Goal: Communication & Community: Answer question/provide support

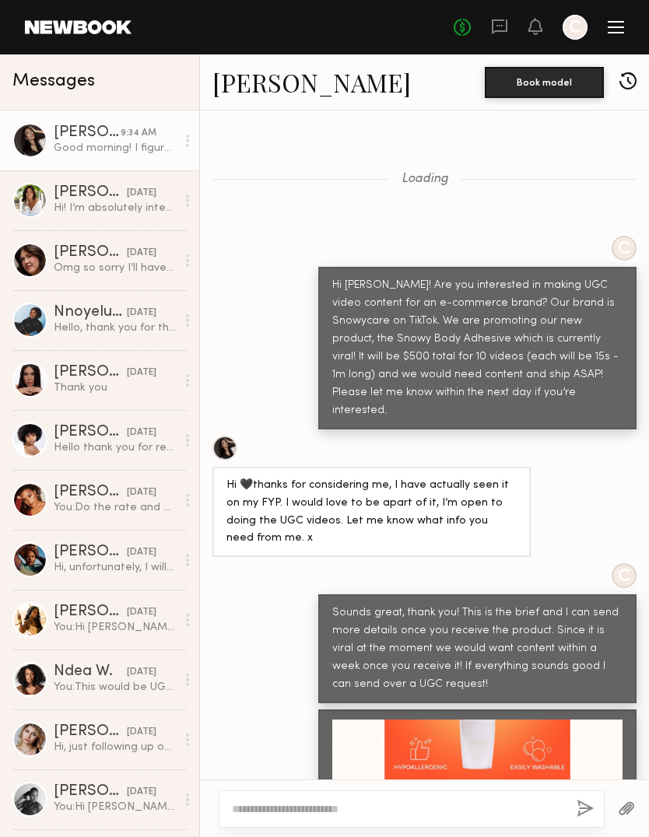
scroll to position [5980, 0]
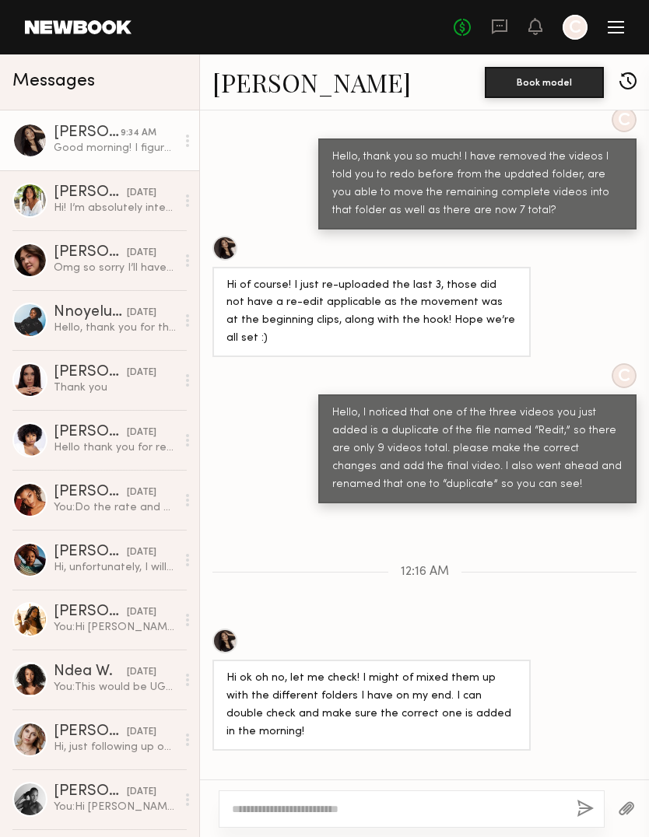
click at [289, 801] on textarea at bounding box center [398, 809] width 332 height 16
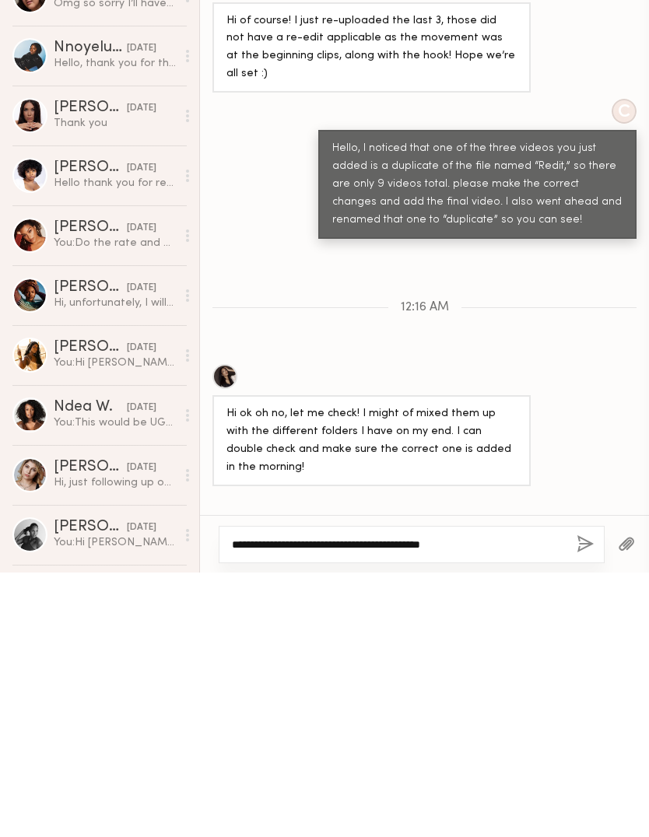
type textarea "**********"
click at [604, 789] on div at bounding box center [626, 808] width 44 height 38
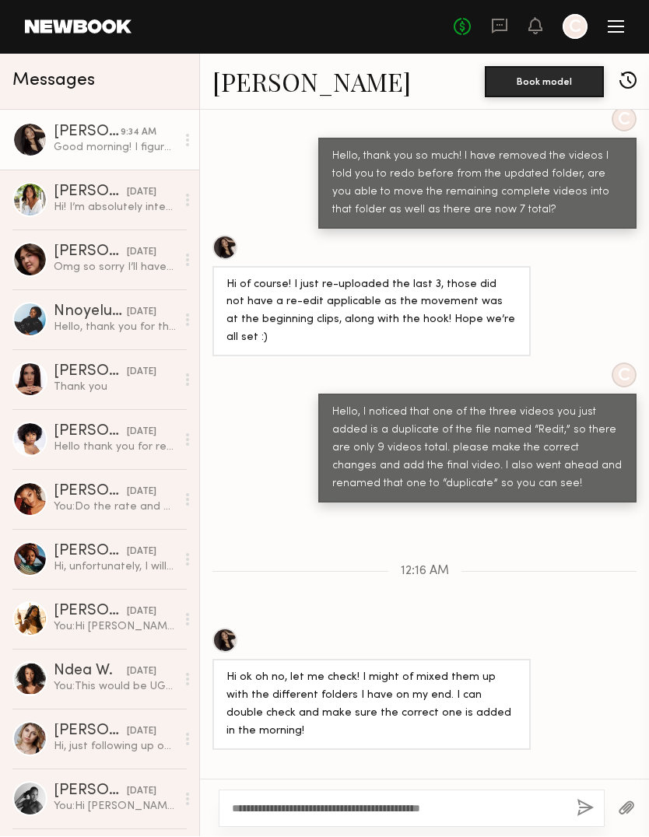
click at [581, 800] on button "button" at bounding box center [584, 809] width 17 height 19
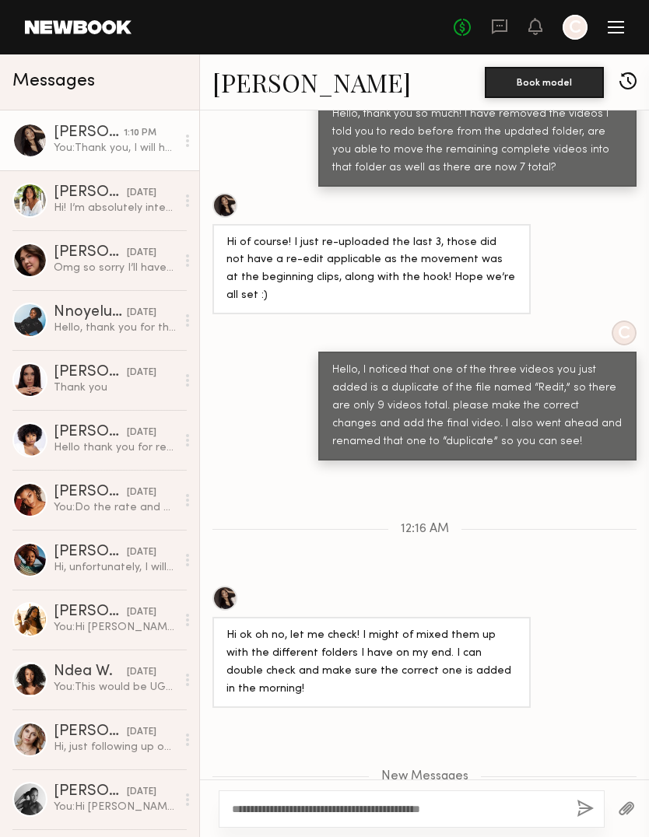
click at [571, 37] on div at bounding box center [574, 27] width 25 height 25
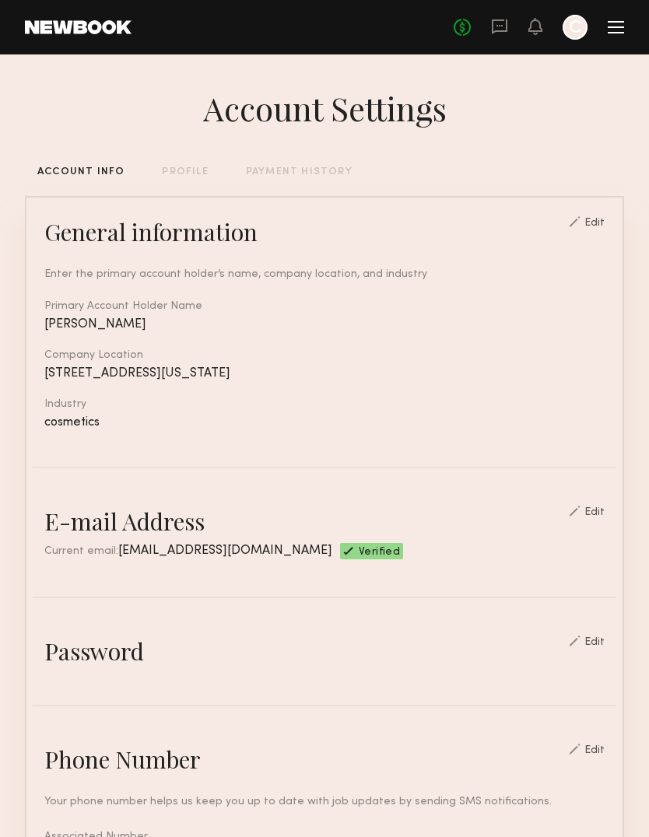
click at [619, 30] on div at bounding box center [615, 27] width 16 height 12
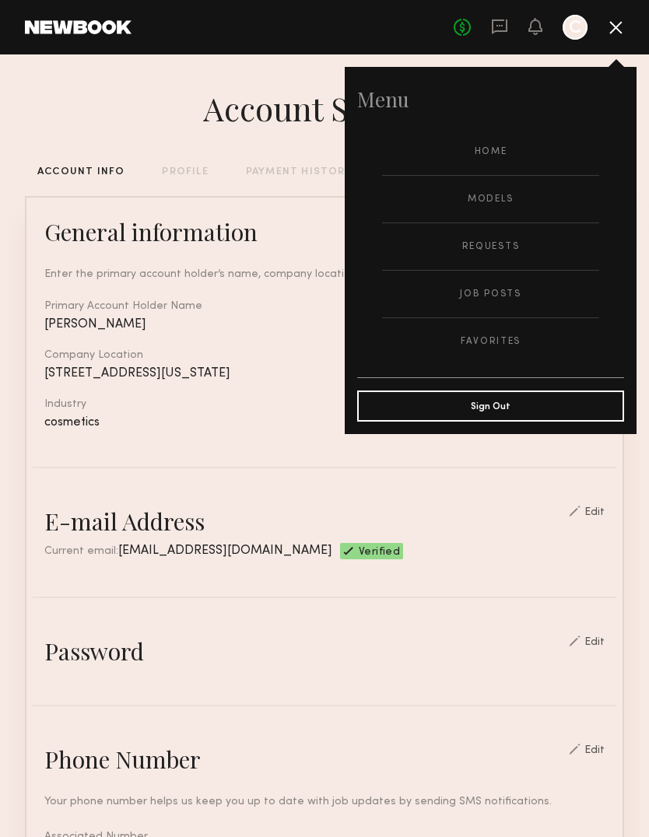
click at [488, 243] on link "Requests" at bounding box center [490, 246] width 217 height 47
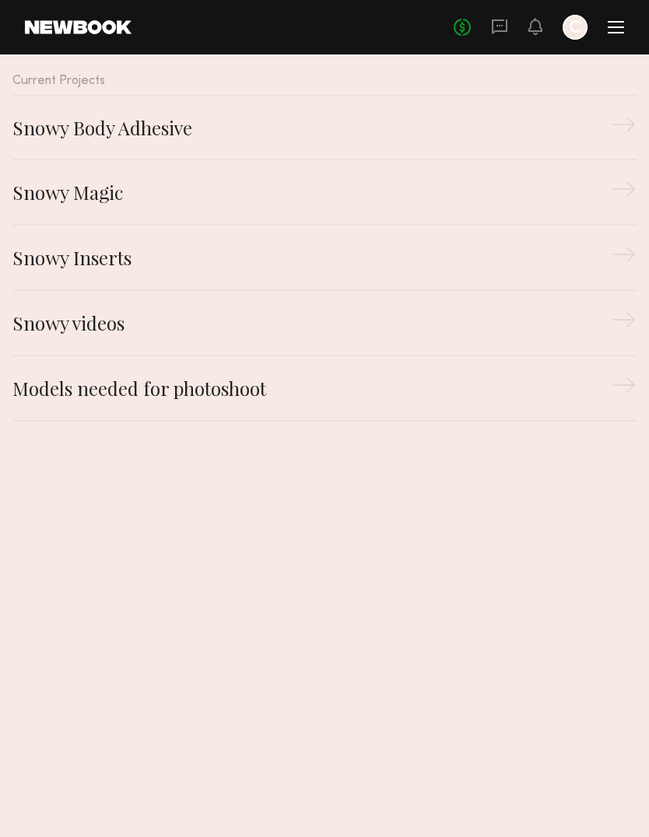
click at [577, 126] on div "Snowy Body Adhesive" at bounding box center [311, 128] width 598 height 28
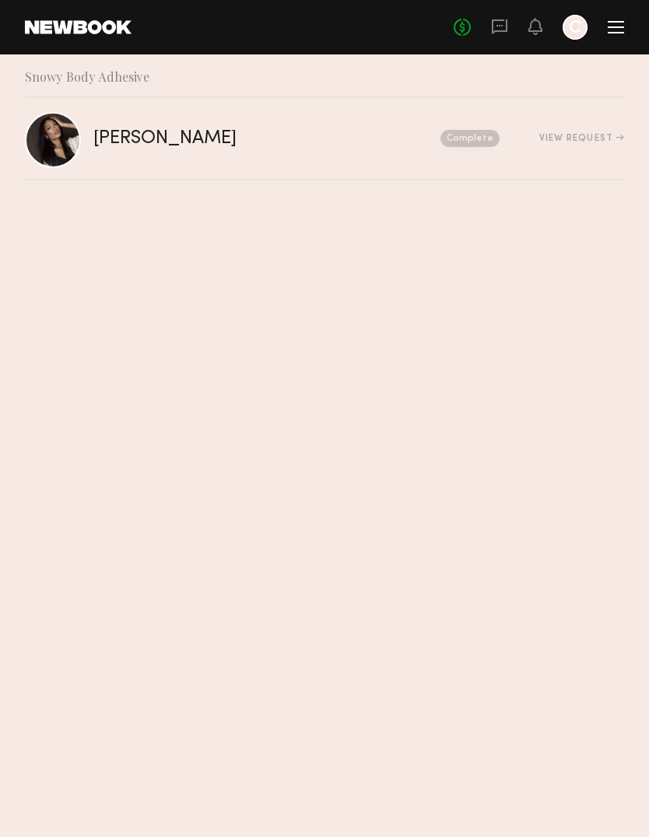
click at [586, 130] on div "[PERSON_NAME] Complete View Request" at bounding box center [358, 139] width 530 height 18
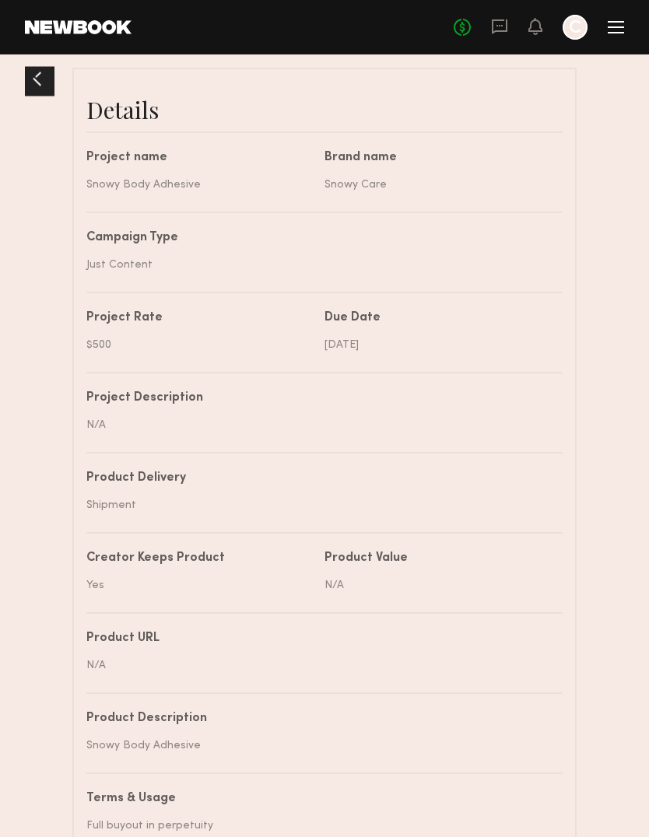
scroll to position [5630, 0]
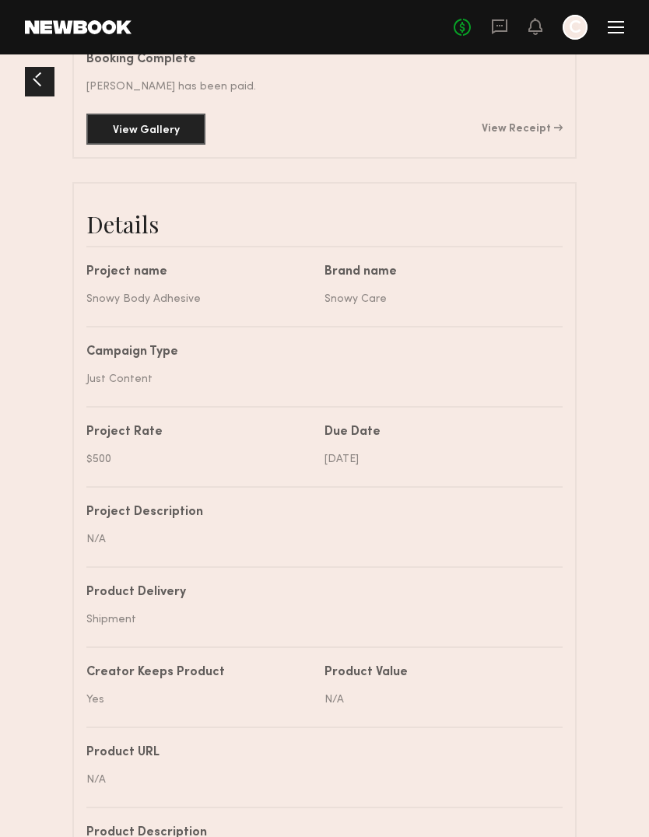
click at [531, 135] on link "View Receipt" at bounding box center [521, 129] width 81 height 11
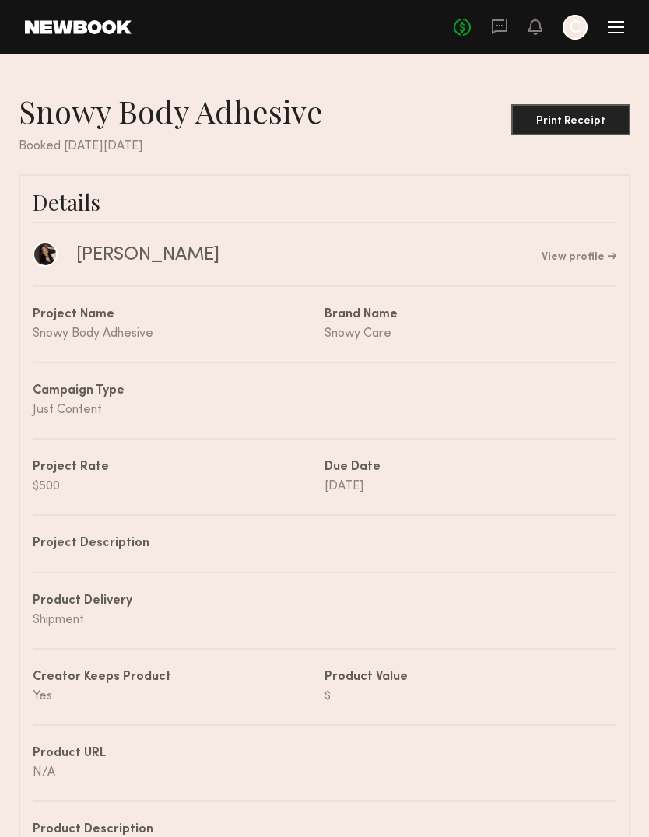
click at [493, 36] on link at bounding box center [499, 27] width 17 height 19
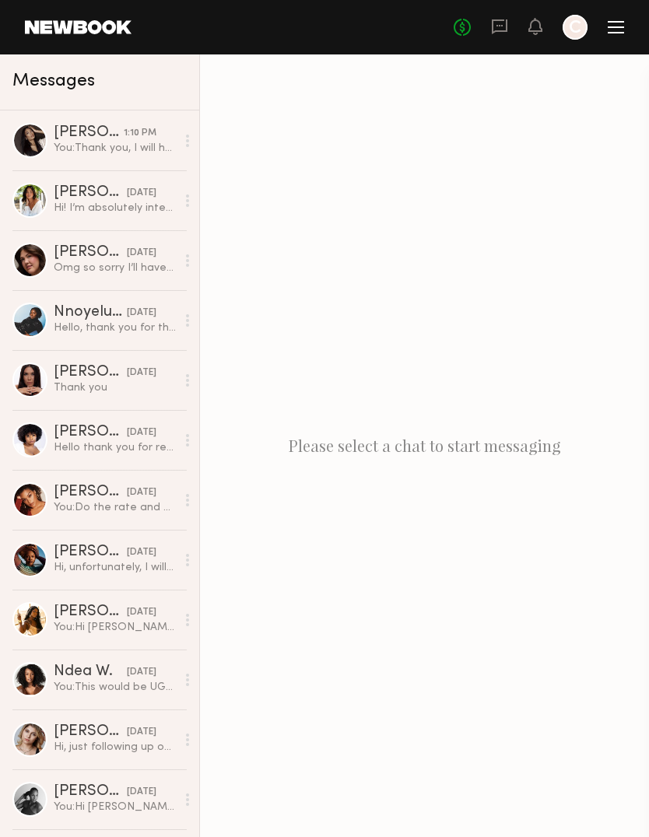
click at [68, 139] on div "[PERSON_NAME]" at bounding box center [89, 133] width 70 height 16
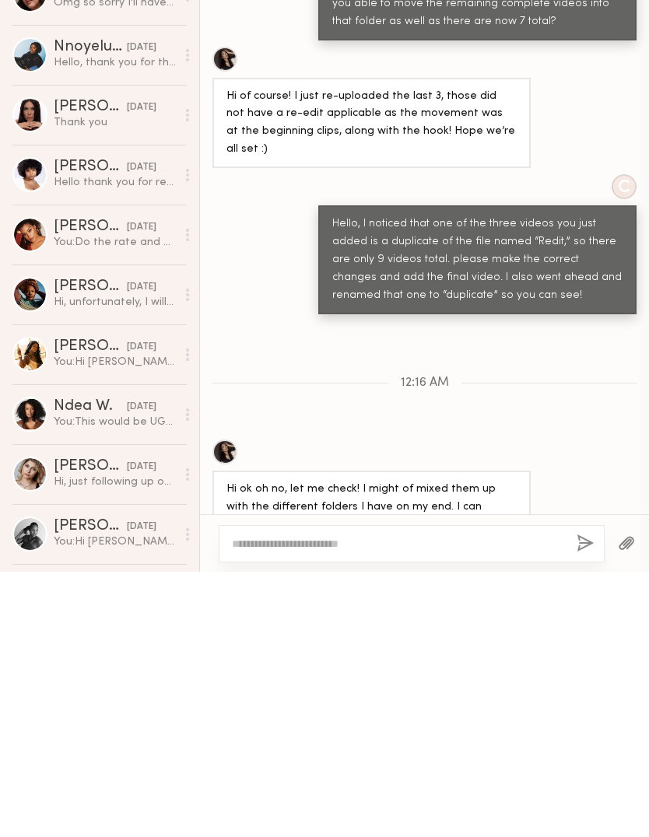
scroll to position [1, 0]
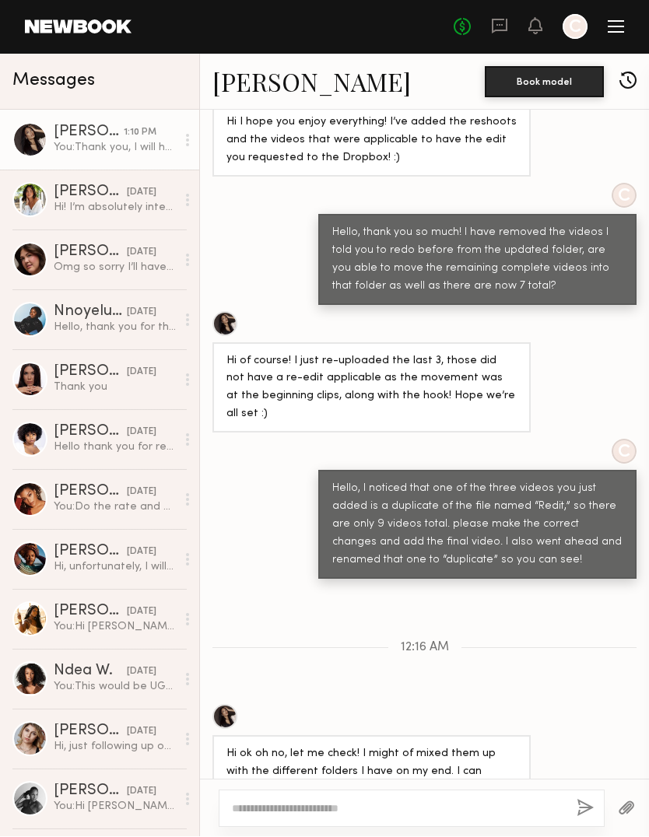
click at [321, 801] on textarea at bounding box center [398, 809] width 332 height 16
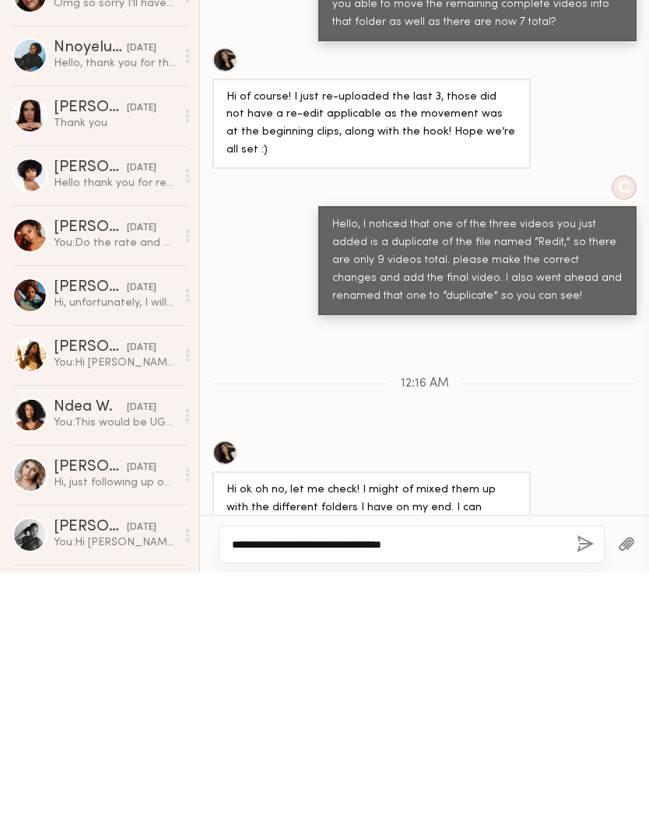
type textarea "**********"
click at [585, 800] on button "button" at bounding box center [584, 809] width 17 height 19
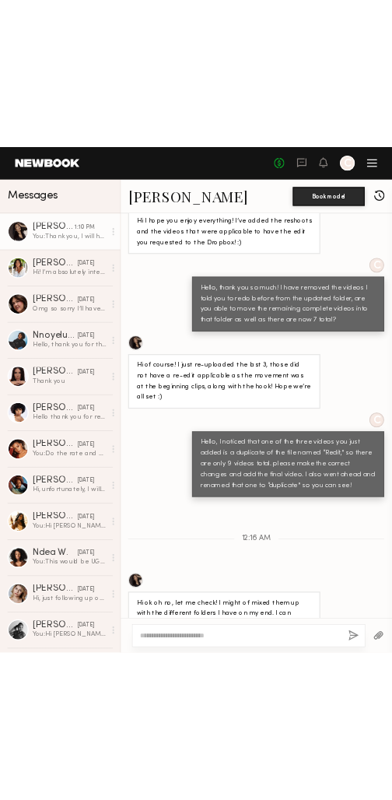
scroll to position [6097, 0]
